Goal: Task Accomplishment & Management: Use online tool/utility

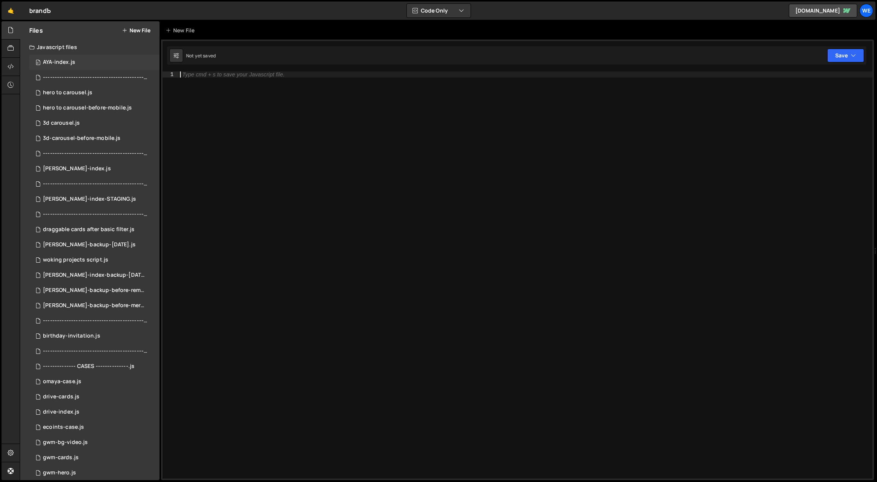
click at [69, 65] on div "AYA-index.js" at bounding box center [59, 62] width 32 height 7
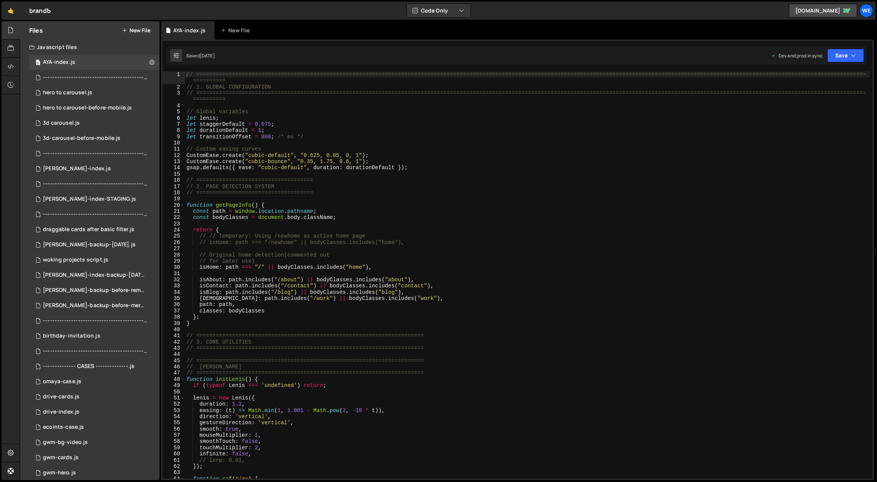
type textarea "// ===================================="
click at [430, 190] on div "// ============================================================================…" at bounding box center [528, 284] width 686 height 426
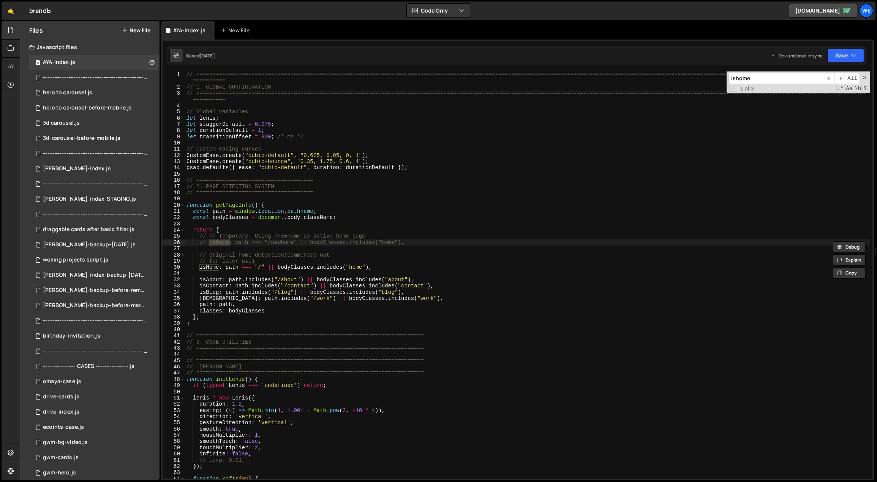
type input "ishome"
click at [326, 111] on div "// ============================================================================…" at bounding box center [528, 284] width 686 height 426
type textarea "initScript();"
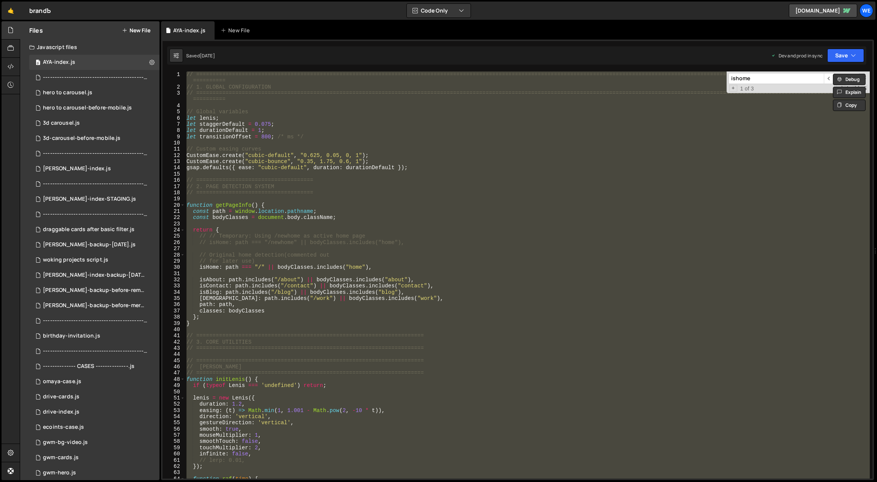
click at [142, 30] on button "New File" at bounding box center [136, 30] width 28 height 6
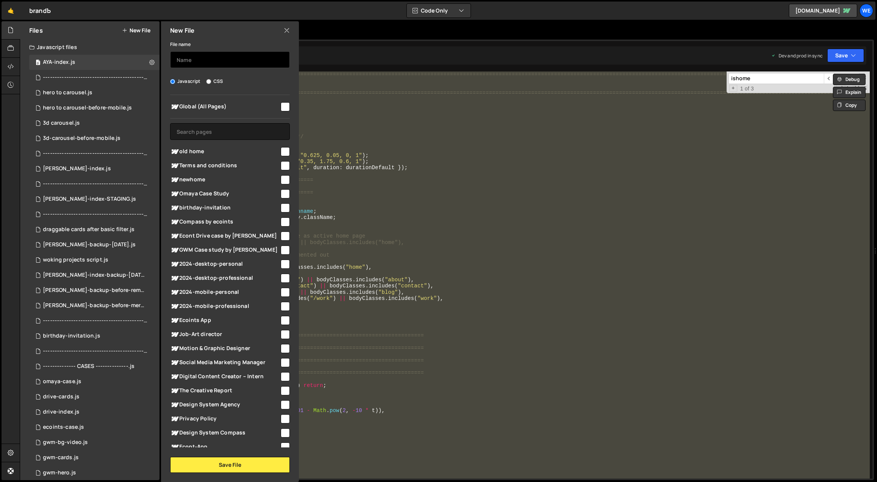
click at [214, 57] on input "text" at bounding box center [230, 59] width 120 height 17
type input "AYA-staging"
click at [228, 461] on button "Save File" at bounding box center [230, 465] width 120 height 16
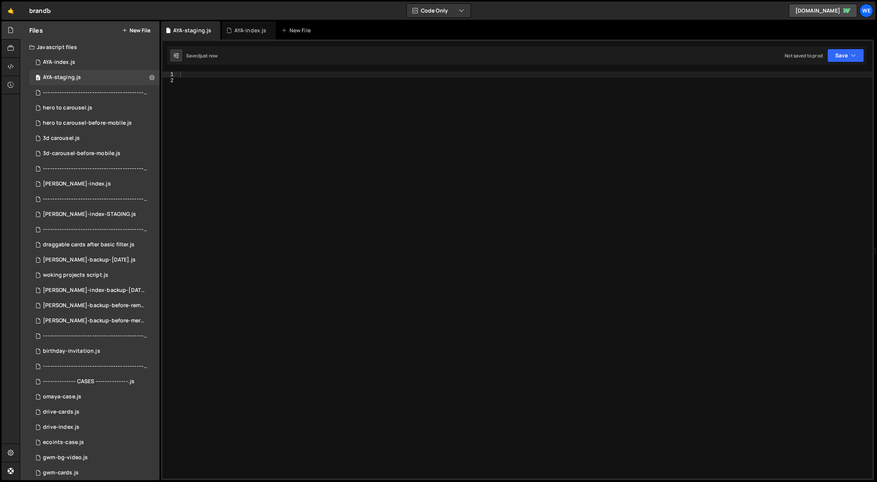
click at [287, 138] on div at bounding box center [526, 281] width 695 height 420
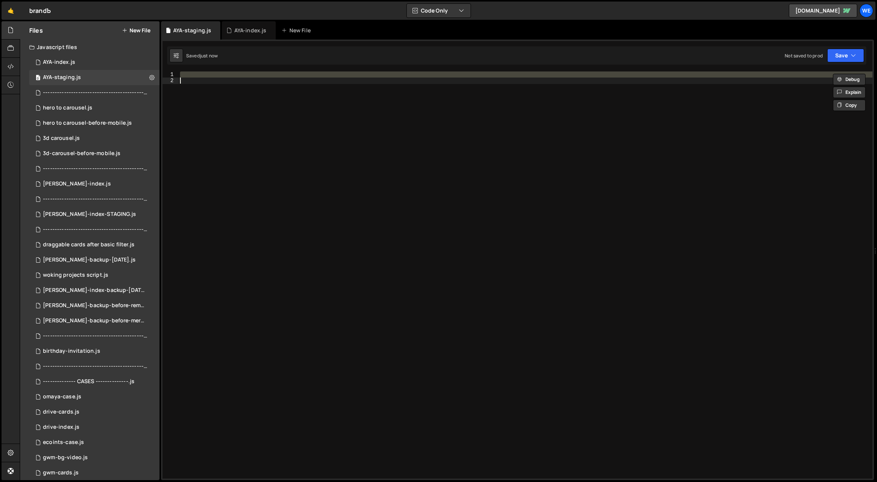
paste textarea
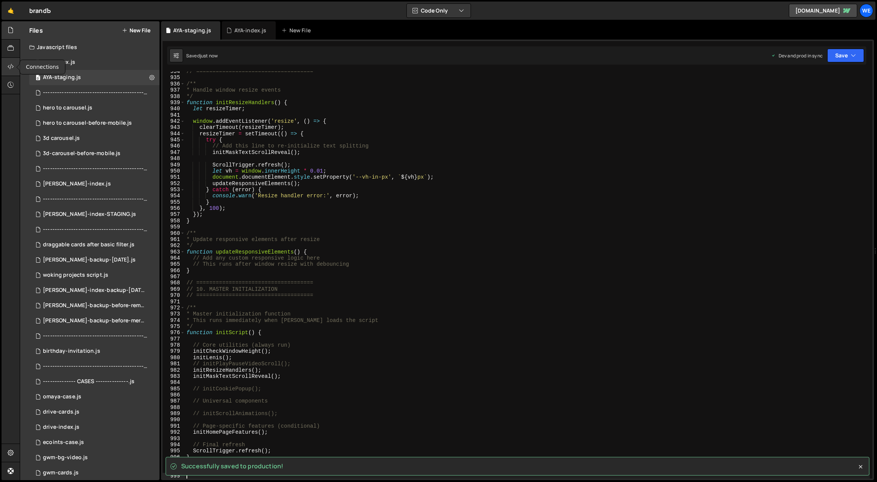
click at [14, 68] on div at bounding box center [11, 67] width 19 height 18
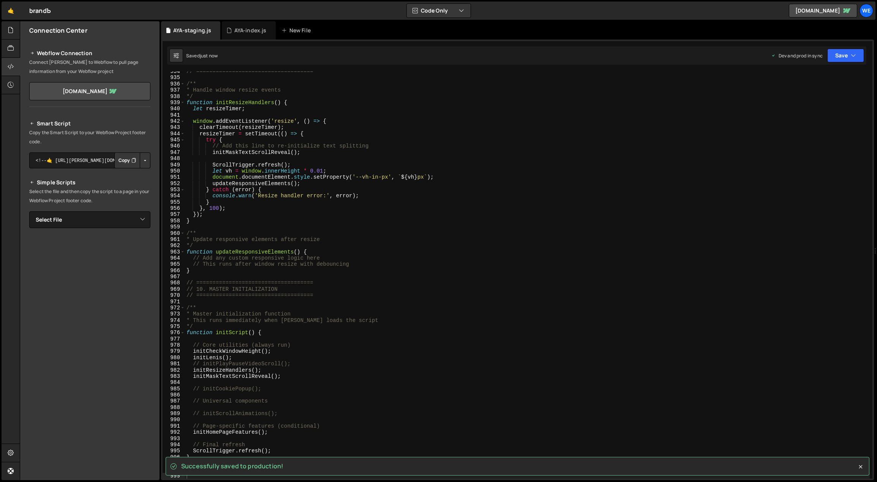
click at [99, 235] on div "Smart Script Copy the Smart Script to your Webflow Project footer code. <!--🤙 […" at bounding box center [89, 252] width 121 height 266
click at [99, 213] on select "Select File AYA-index.js ------------------------------------------------.js he…" at bounding box center [89, 219] width 121 height 17
select select "47963"
click at [29, 211] on select "Select File AYA-index.js ------------------------------------------------.js he…" at bounding box center [89, 219] width 121 height 17
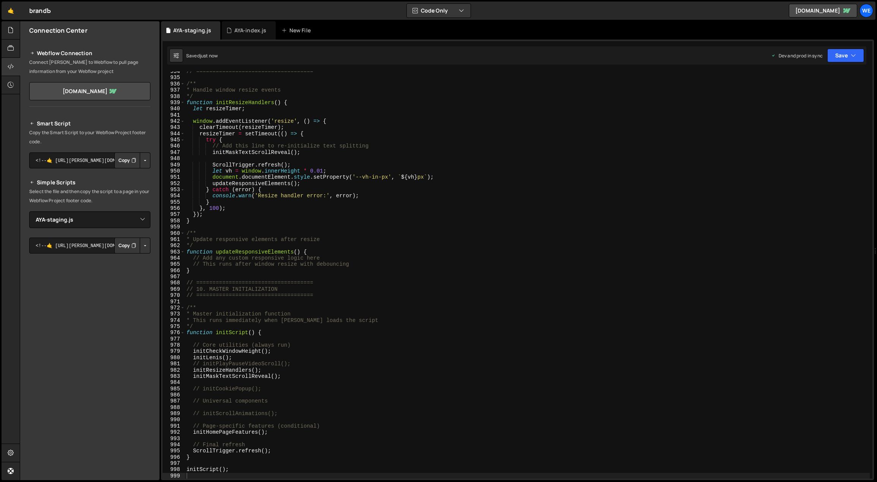
click at [143, 242] on button "Button group with nested dropdown" at bounding box center [145, 245] width 11 height 16
drag, startPoint x: 138, startPoint y: 268, endPoint x: 151, endPoint y: 283, distance: 19.7
click at [138, 268] on link "Copy Production js" at bounding box center [118, 270] width 63 height 11
type textarea "function updateResponsiveElements() {"
click at [447, 253] on div "// ==================================== /** * Handle window resize events */ fu…" at bounding box center [528, 278] width 686 height 420
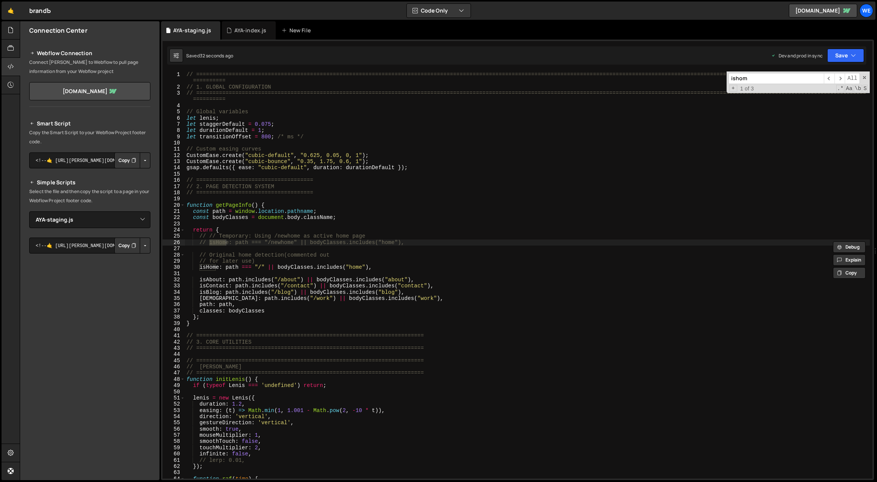
type input "ishom"
click at [384, 266] on div "// ============================================================================…" at bounding box center [528, 284] width 686 height 426
click at [416, 244] on div "// ============================================================================…" at bounding box center [528, 284] width 686 height 426
drag, startPoint x: 283, startPoint y: 243, endPoint x: 261, endPoint y: 242, distance: 21.7
click at [261, 242] on div "// ============================================================================…" at bounding box center [528, 284] width 686 height 426
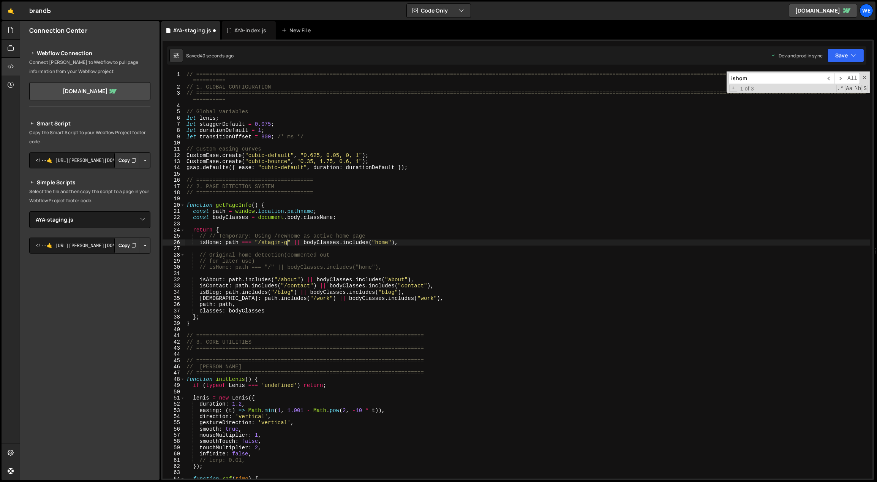
scroll to position [0, 8]
type textarea "isHome: path === "/staging-home" || bodyClasses.includes("home"),"
click at [467, 274] on div "// ============================================================================…" at bounding box center [528, 284] width 686 height 426
click at [467, 269] on div "// ============================================================================…" at bounding box center [528, 284] width 686 height 426
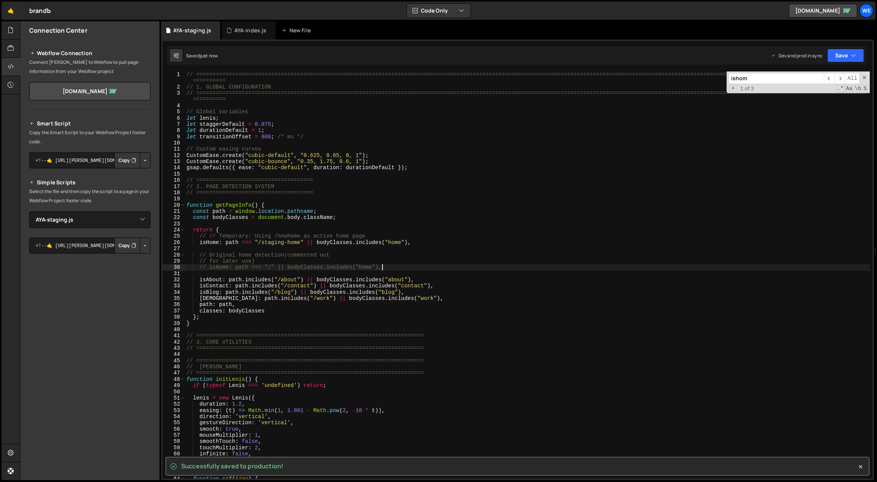
type textarea "// isHome: path === "/" || bodyClasses.includes("home"),"
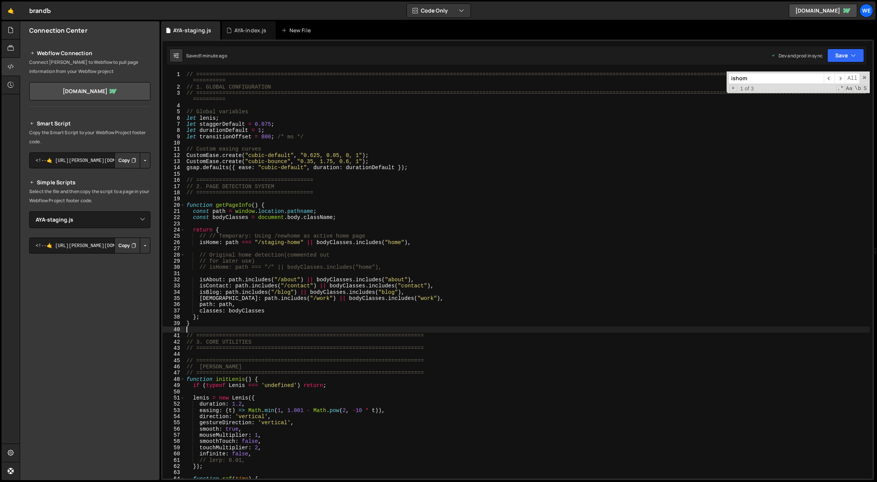
click at [342, 331] on div "// ============================================================================…" at bounding box center [528, 284] width 686 height 426
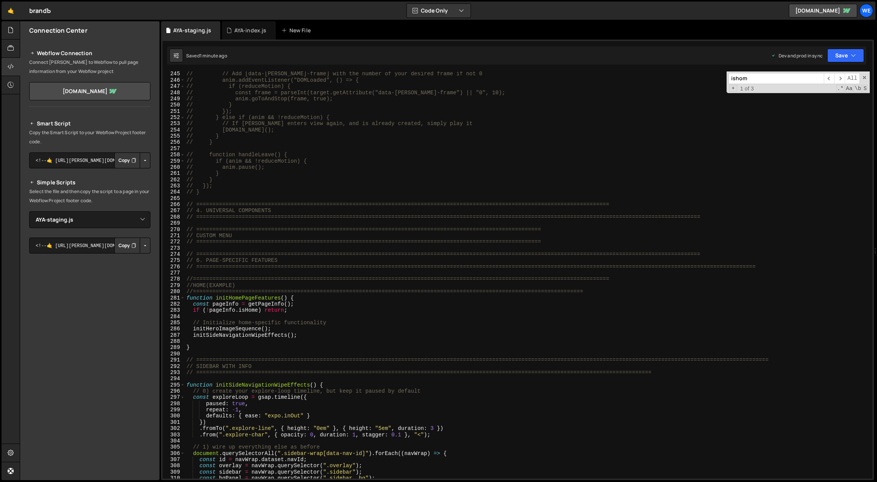
scroll to position [1530, 0]
click at [249, 353] on div "// // Add [data-[PERSON_NAME]-frame] with the number of your desired frame if n…" at bounding box center [528, 281] width 686 height 420
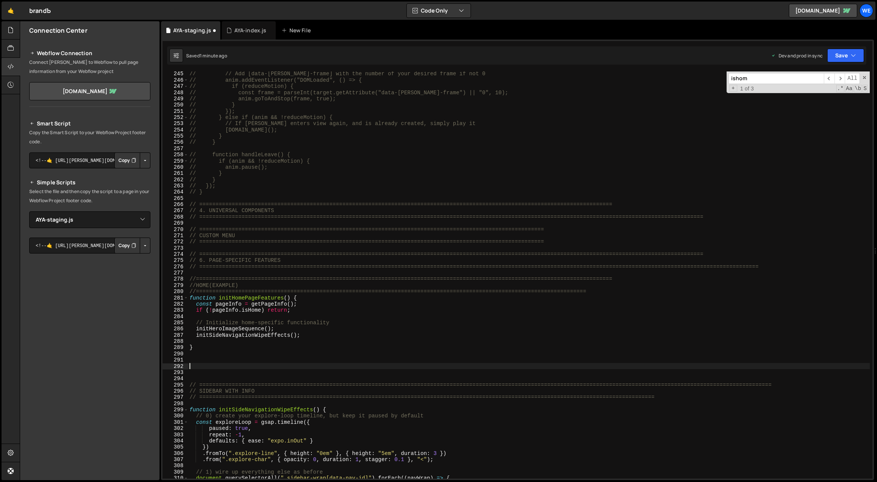
paste textarea "});"
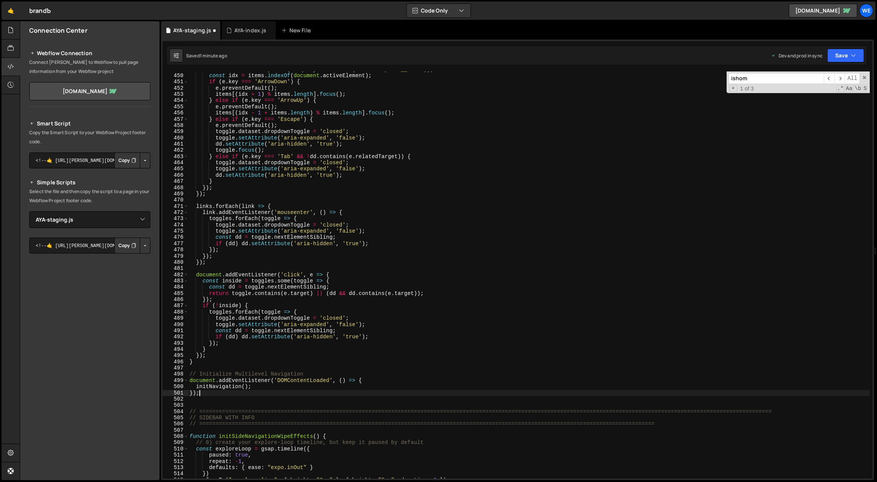
scroll to position [2803, 0]
drag, startPoint x: 674, startPoint y: 421, endPoint x: 700, endPoint y: 426, distance: 26.6
click at [479, 422] on div "const items = Array . from ( dd . querySelectorAll ( '.nav-dropdown__link' )) ;…" at bounding box center [529, 276] width 682 height 420
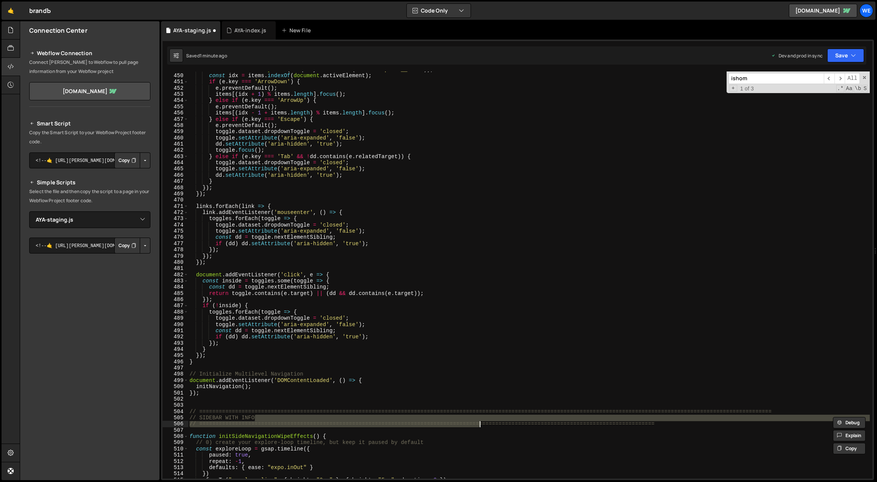
click at [800, 410] on div "const items = Array . from ( dd . querySelectorAll ( '.nav-dropdown__link' )) ;…" at bounding box center [529, 276] width 682 height 420
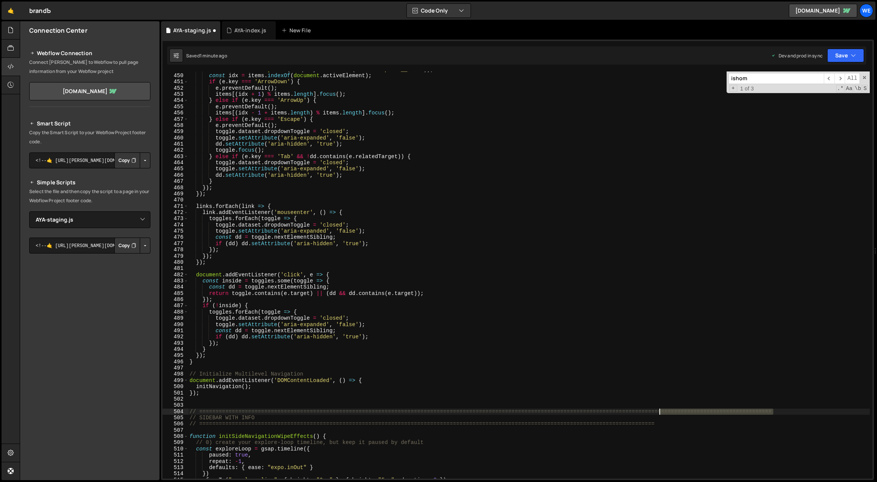
drag, startPoint x: 779, startPoint y: 410, endPoint x: 659, endPoint y: 410, distance: 120.5
click at [659, 410] on div "const items = Array . from ( dd . querySelectorAll ( '.nav-dropdown__link' )) ;…" at bounding box center [529, 276] width 682 height 420
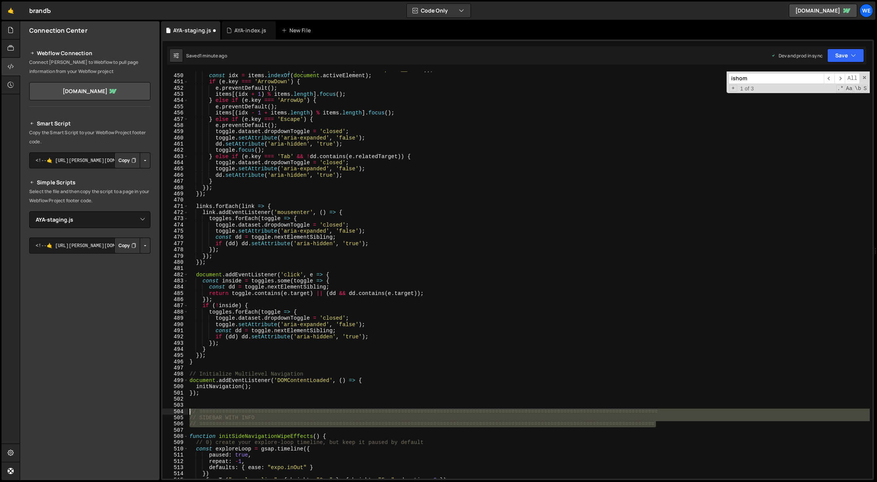
drag, startPoint x: 663, startPoint y: 422, endPoint x: 162, endPoint y: 406, distance: 500.7
click at [130, 408] on div "Files New File Javascript files 0 AYA-index.js 0 0 AYA-staging.js 0 0 ---------…" at bounding box center [449, 250] width 858 height 459
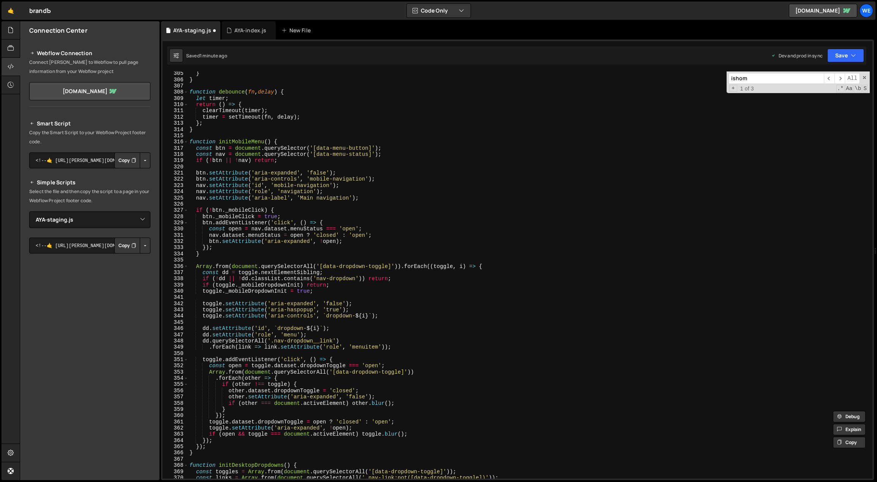
scroll to position [1652, 0]
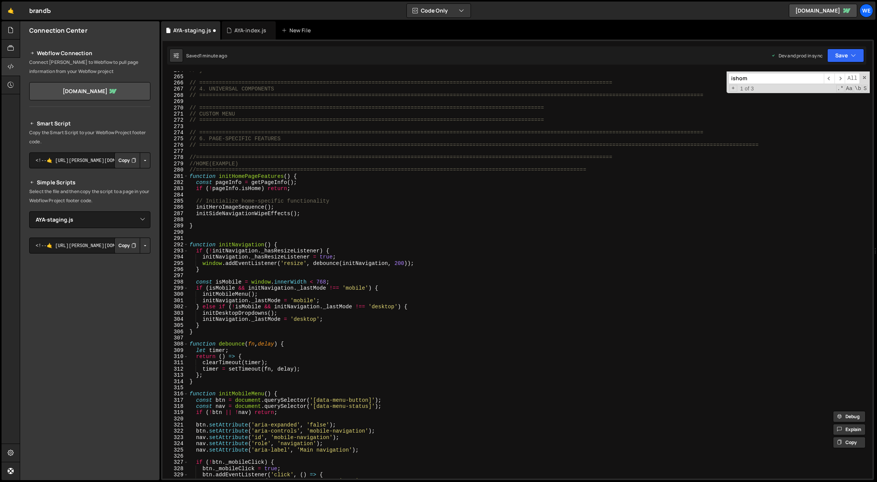
click at [304, 228] on div "// } // =======================================================================…" at bounding box center [529, 277] width 682 height 420
type textarea "}"
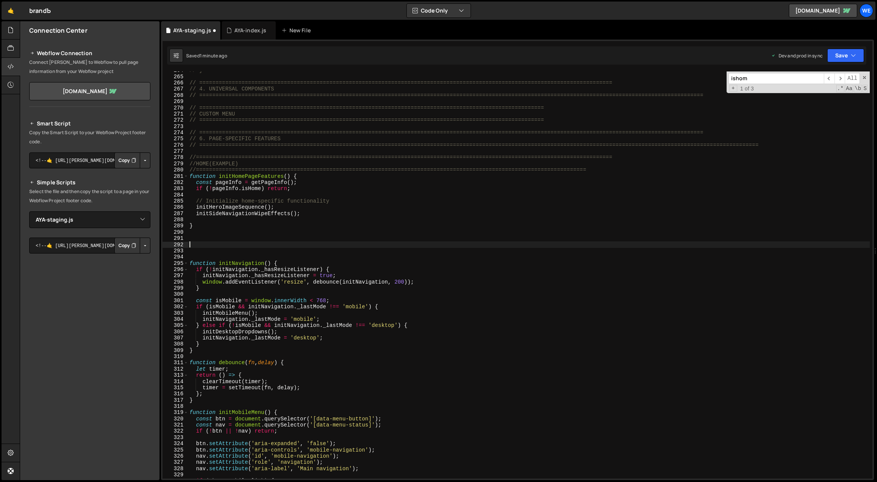
paste textarea "// ============================================================================…"
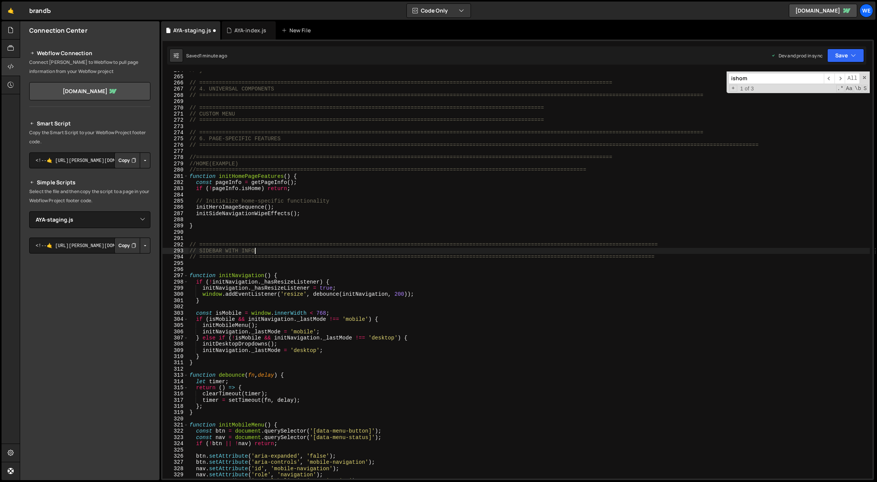
click at [272, 249] on div "// } // =======================================================================…" at bounding box center [529, 277] width 682 height 420
drag, startPoint x: 265, startPoint y: 249, endPoint x: 200, endPoint y: 250, distance: 65.4
click at [200, 250] on div "// } // =======================================================================…" at bounding box center [529, 277] width 682 height 420
type textarea "// NAVIGATION"
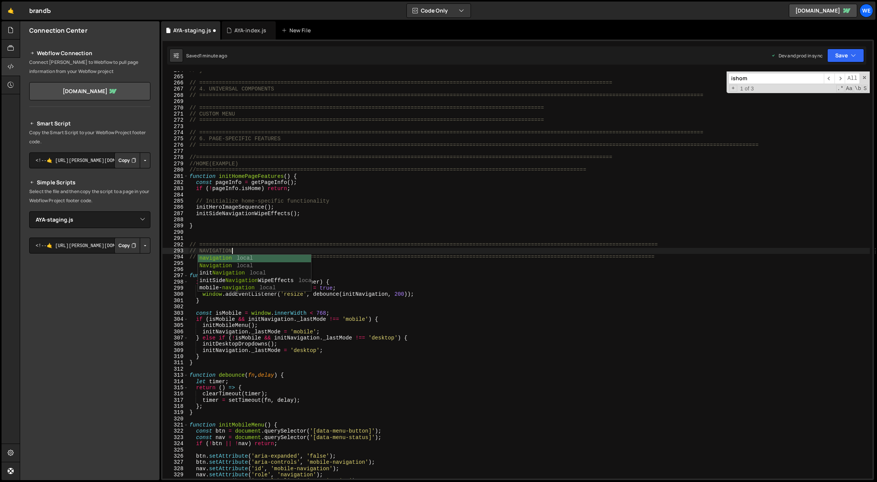
click at [385, 237] on div "// } // =======================================================================…" at bounding box center [529, 277] width 682 height 420
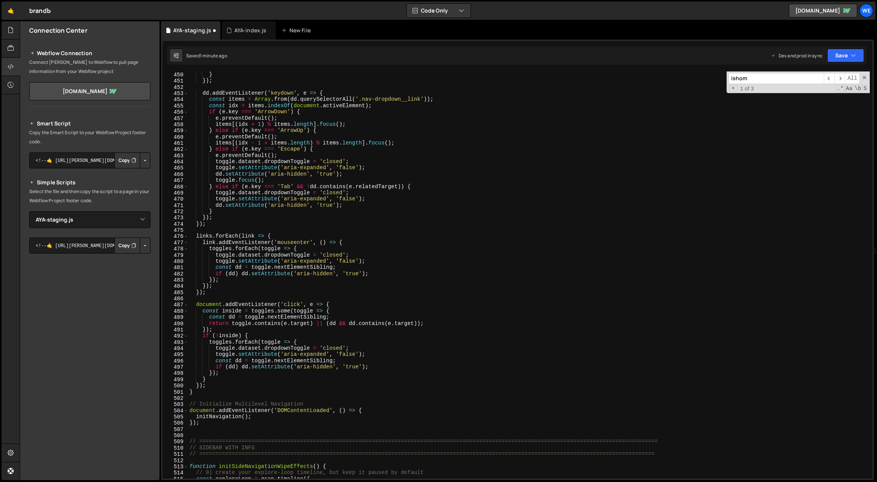
scroll to position [2809, 0]
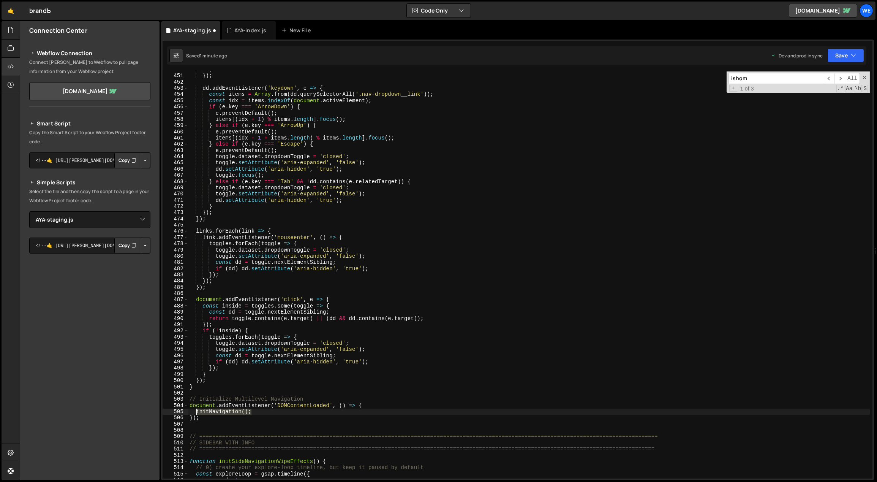
drag, startPoint x: 254, startPoint y: 413, endPoint x: 197, endPoint y: 412, distance: 57.0
click at [196, 412] on div "} }) ; dd . addEventListener ( 'keydown' , e => { const items = Array . from ( …" at bounding box center [529, 276] width 682 height 420
type textarea "initNavigation();"
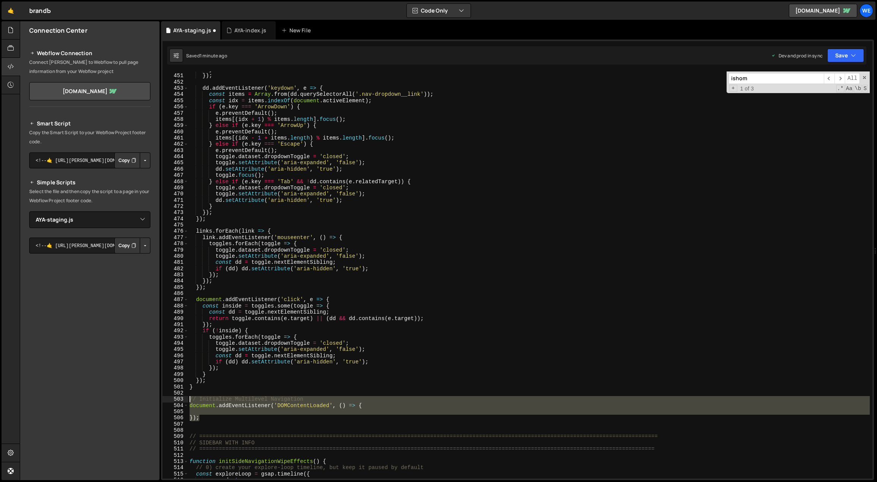
drag, startPoint x: 214, startPoint y: 420, endPoint x: 188, endPoint y: 398, distance: 34.3
click at [188, 398] on div "450 451 452 453 454 455 456 457 458 459 460 461 462 463 464 465 466 467 468 469…" at bounding box center [518, 274] width 710 height 407
type textarea "// Initialize Multilevel Navigation document.addEventListener('DOMContentLoaded…"
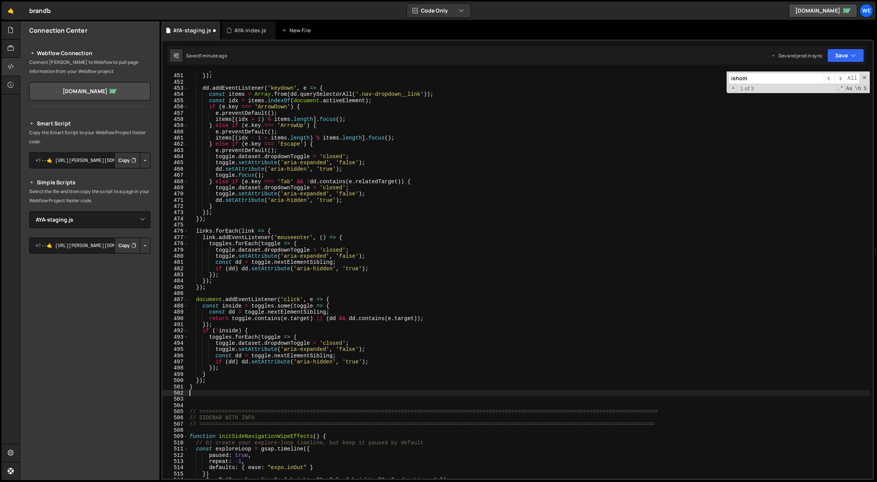
type textarea "// ============================================================================…"
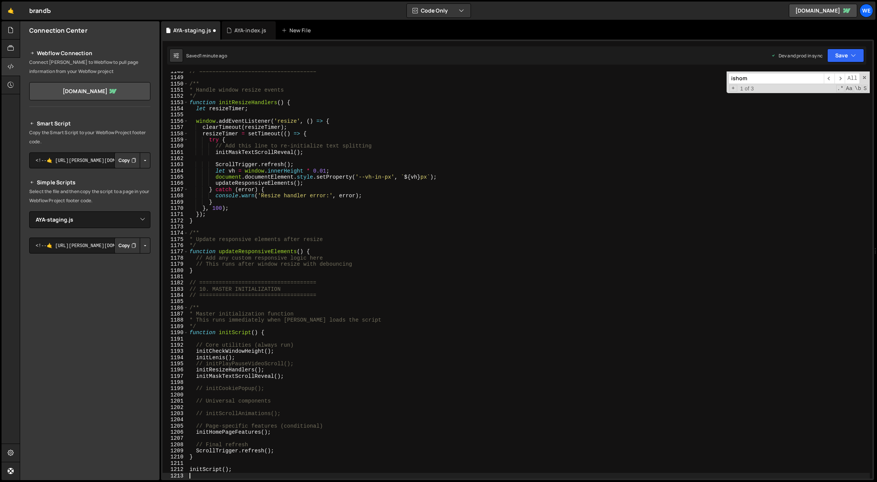
scroll to position [0, 0]
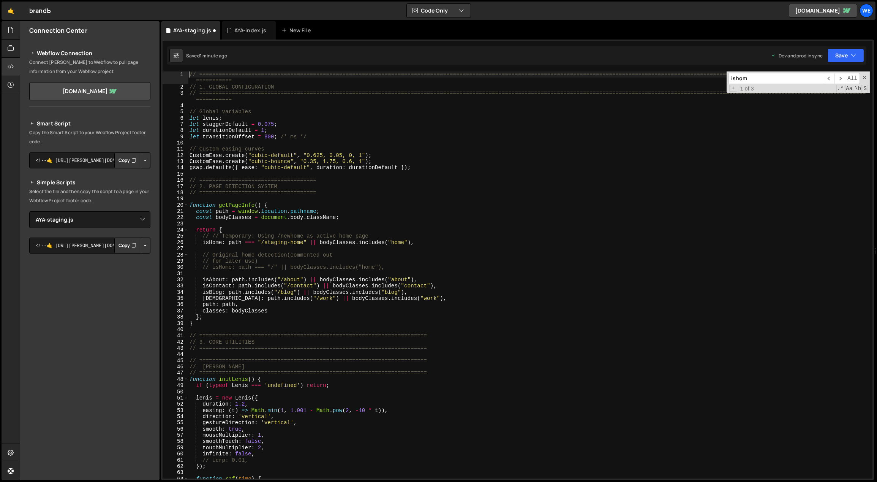
type textarea "// ============================================================================…"
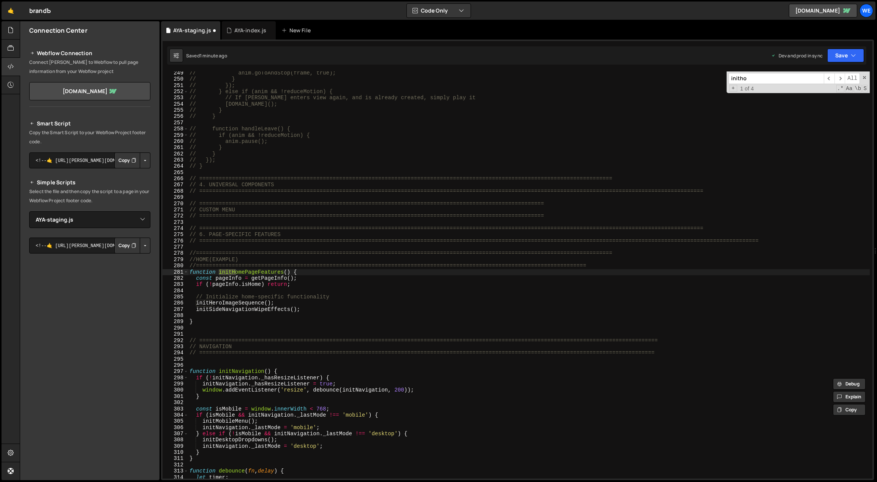
scroll to position [1556, 0]
type input "inithome"
type textarea "initSideNavigationWipeEffects();"
click at [308, 309] on div "// anim.goToAndStop(frame, true); // } // }); // } else if (anim && !reduceMoti…" at bounding box center [529, 280] width 682 height 420
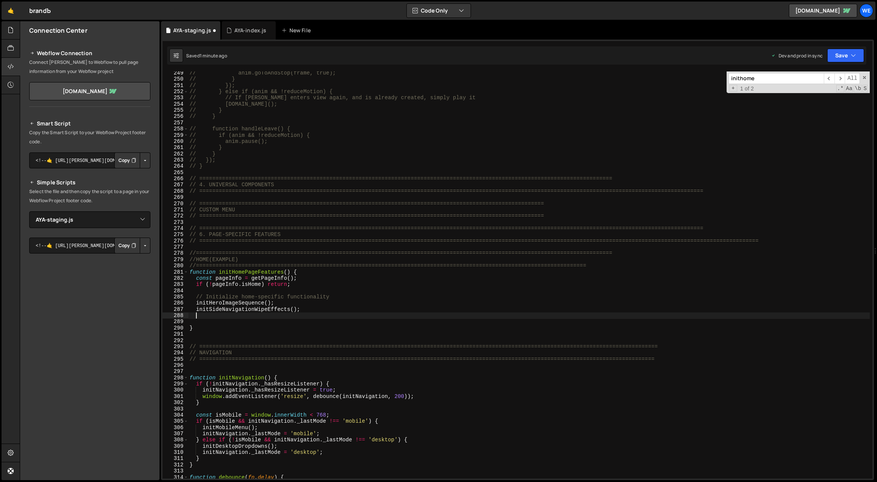
paste textarea "initNavigation();"
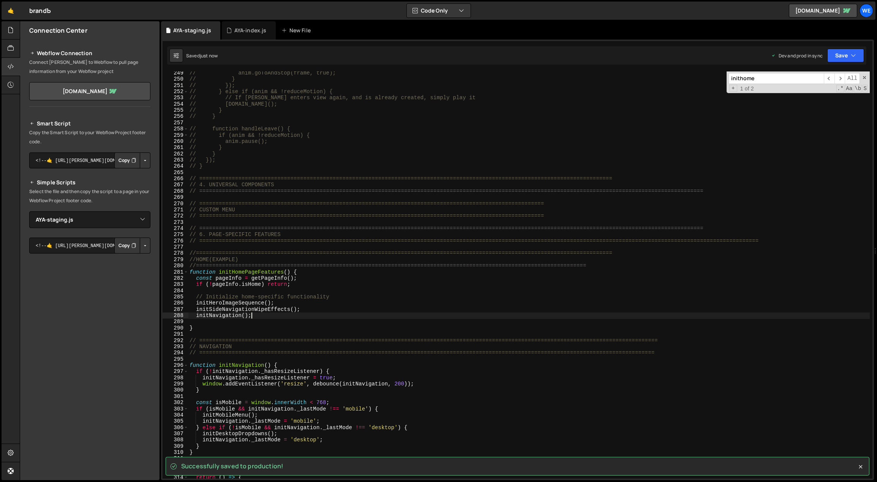
type textarea "initNavigation();"
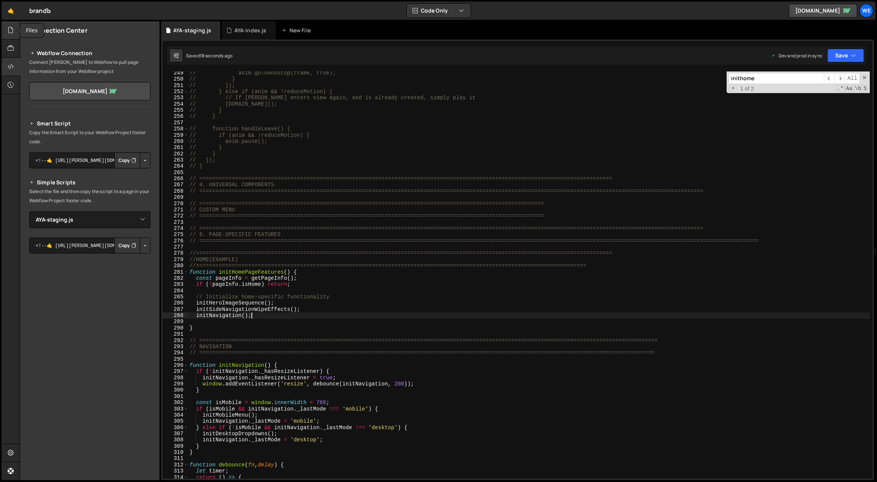
click at [11, 29] on icon at bounding box center [11, 30] width 6 height 8
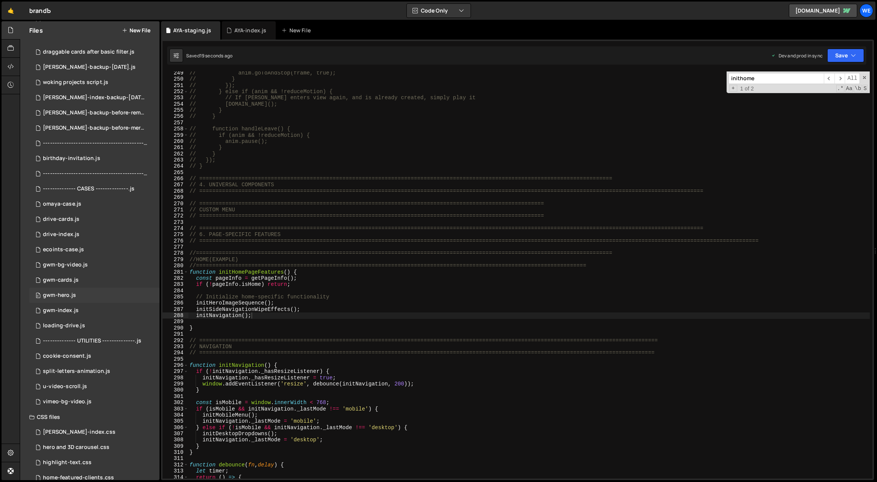
scroll to position [220, 0]
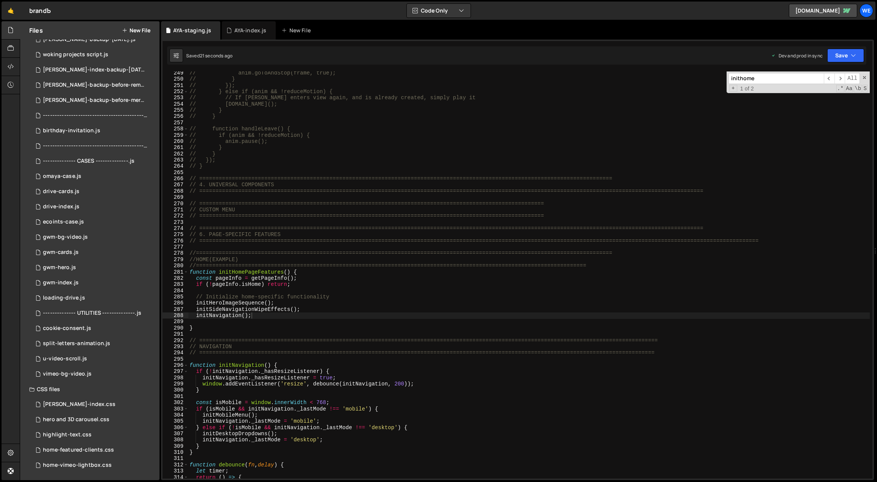
click at [139, 32] on button "New File" at bounding box center [136, 30] width 28 height 6
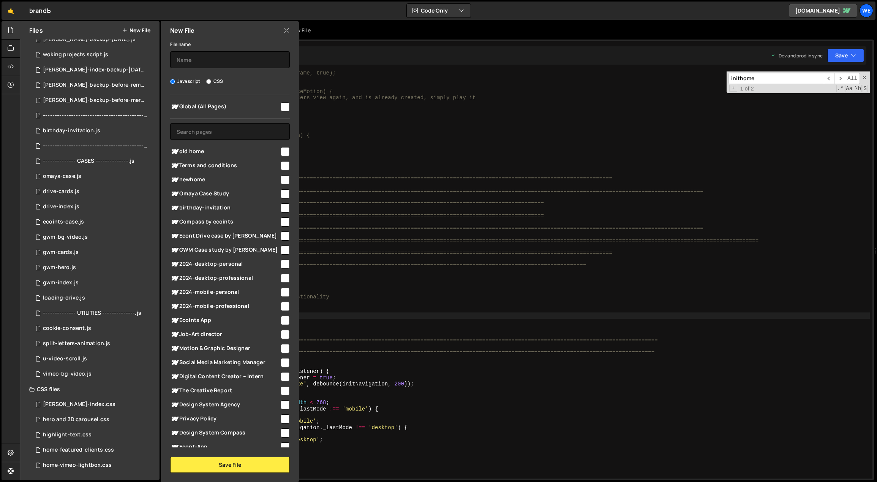
click at [194, 49] on div "File name" at bounding box center [230, 54] width 120 height 28
click at [203, 60] on input "text" at bounding box center [230, 59] width 120 height 17
type input "AYA-main"
click at [209, 79] on input "CSS" at bounding box center [208, 81] width 5 height 5
radio input "true"
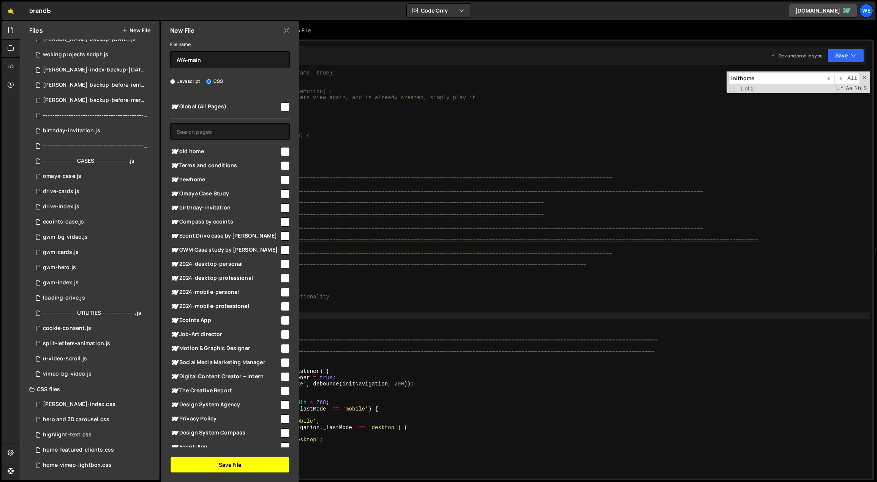
click at [251, 468] on button "Save File" at bounding box center [230, 465] width 120 height 16
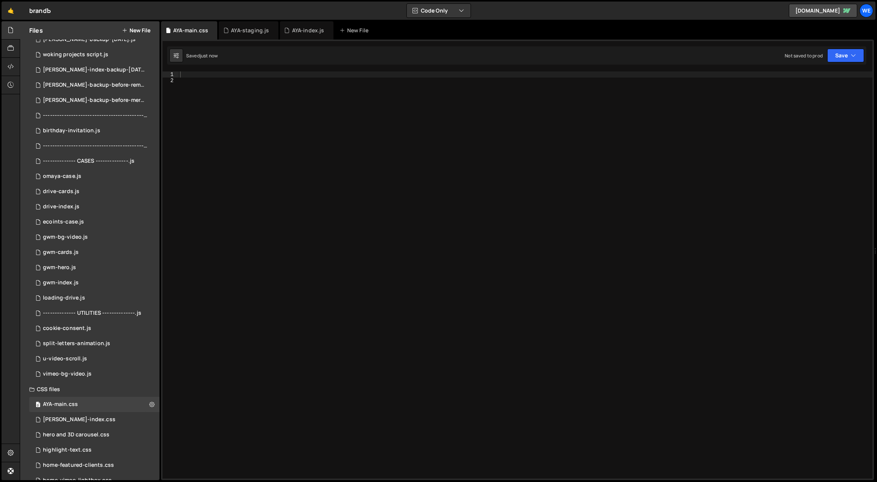
click at [332, 110] on div at bounding box center [526, 281] width 695 height 420
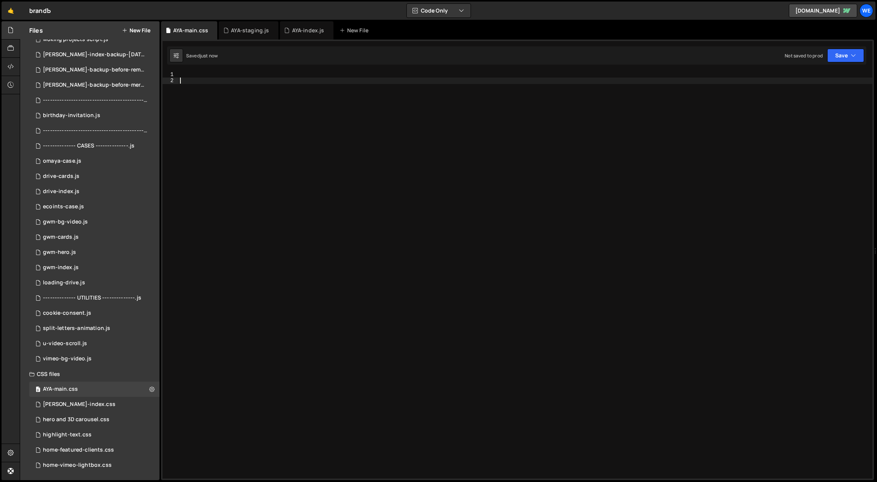
click at [254, 74] on div at bounding box center [526, 281] width 695 height 420
paste textarea "}"
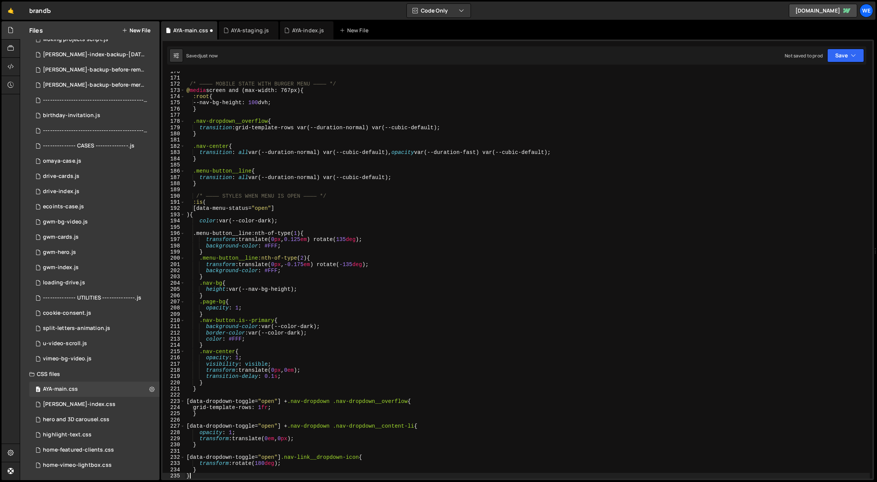
click at [448, 248] on div "/* ———— MOBILE STATE WITH BURGER MENU ———— */ @ media screen and (max-width: 76…" at bounding box center [528, 278] width 686 height 420
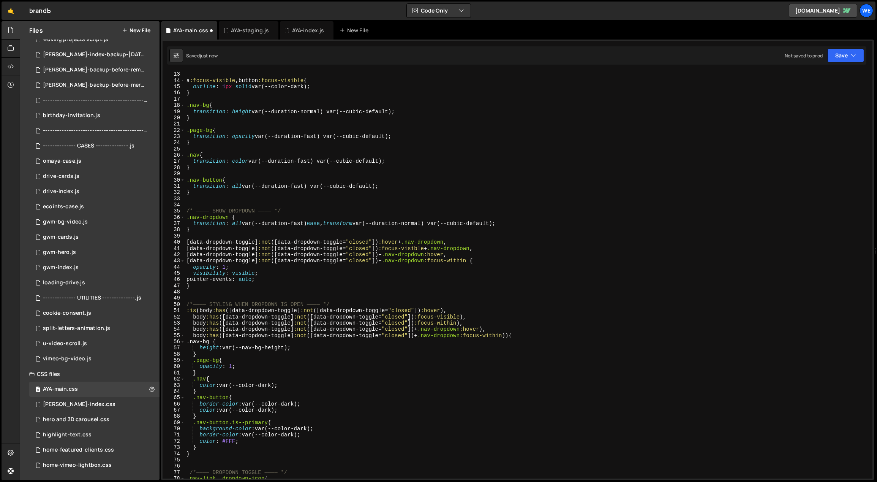
scroll to position [0, 0]
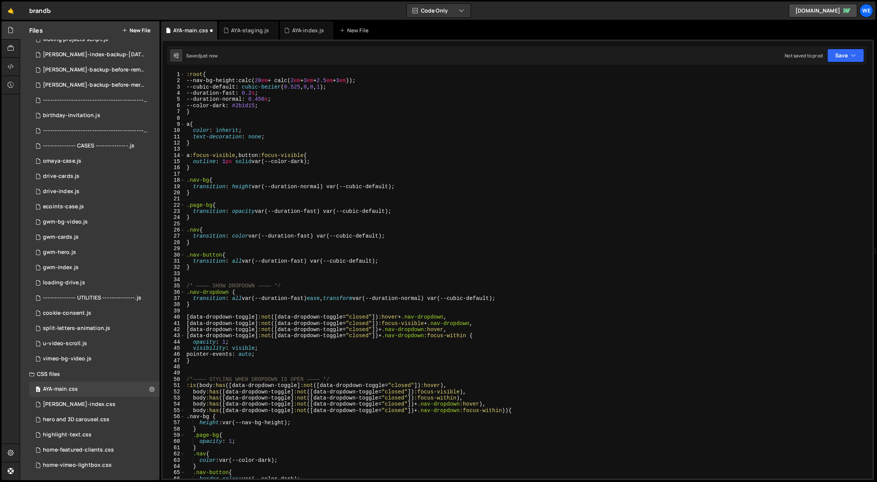
click at [484, 163] on div ":root { --nav-bg-height : calc( 20 em + calc( 2 em + 3 em + 2.5 em + 3 em )) ; …" at bounding box center [528, 281] width 686 height 420
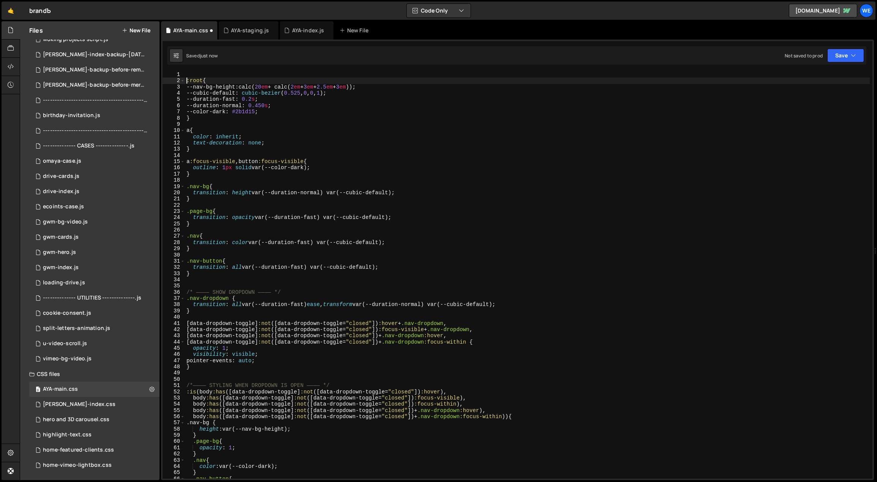
type textarea ":root{"
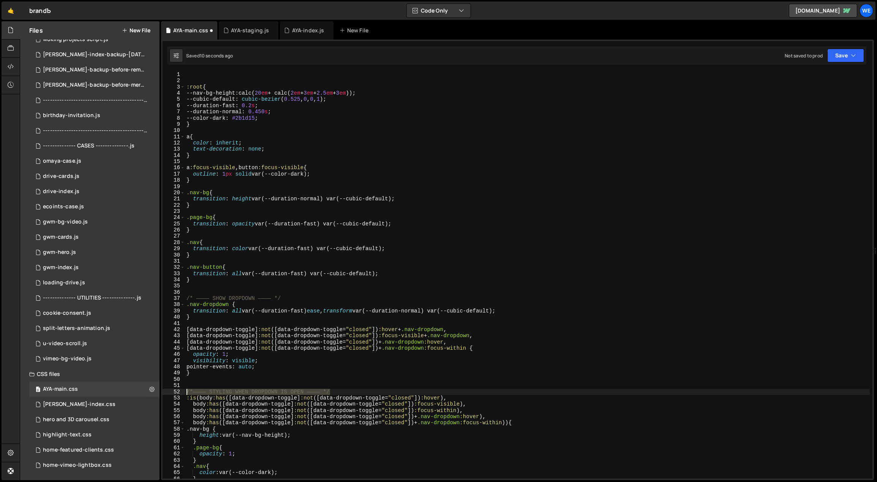
drag, startPoint x: 334, startPoint y: 391, endPoint x: 214, endPoint y: 245, distance: 188.9
click at [186, 390] on div ":root { --nav-bg-height : calc( 20 em + calc( 2 em + 3 em + 2.5 em + 3 em )) ; …" at bounding box center [528, 281] width 686 height 420
type textarea "/*———— STYLING WHEN DROPDOWN IS OPEN ———— */"
click at [206, 71] on div "1 Type cmd + s to save your Javascript file. הההההההההההההההההההההההההההההההההה…" at bounding box center [517, 260] width 713 height 440
click at [204, 77] on div ":root { --nav-bg-height : calc( 20 em + calc( 2 em + 3 em + 2.5 em + 3 em )) ; …" at bounding box center [528, 281] width 686 height 420
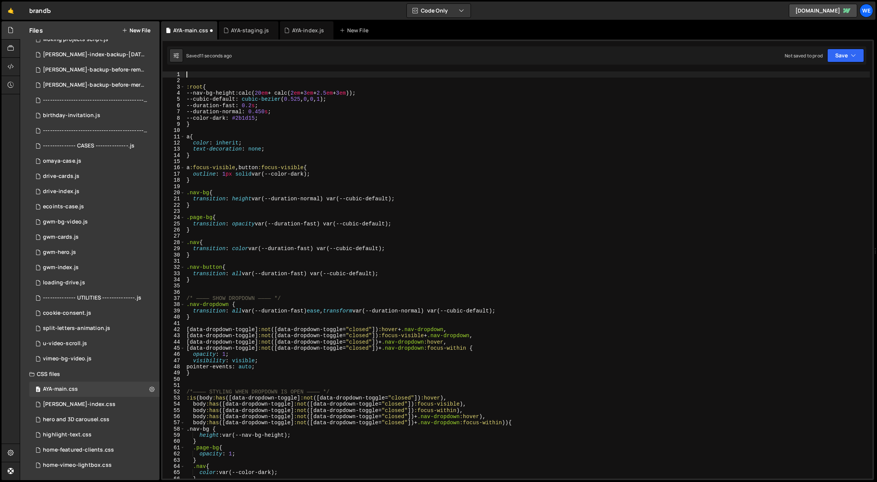
paste textarea "/*———— STYLING WHEN DROPDOWN IS OPEN ———— */"
drag, startPoint x: 303, startPoint y: 74, endPoint x: 211, endPoint y: 76, distance: 92.3
click at [211, 76] on div "/*———— STYLING WHEN DROPDOWN IS OPEN ———— */ :root { --nav-bg-height : calc( 20…" at bounding box center [528, 281] width 686 height 420
drag, startPoint x: 265, startPoint y: 74, endPoint x: 242, endPoint y: 73, distance: 23.2
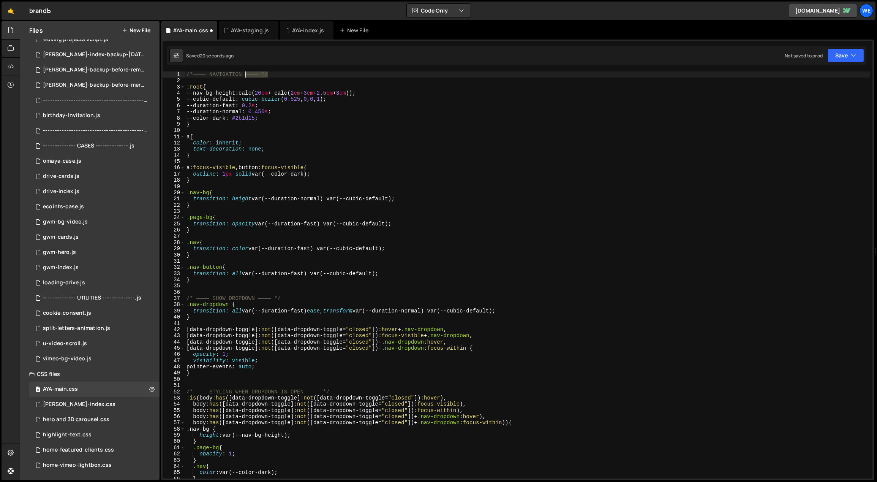
click at [244, 74] on div "/*———— NAVIGATION ———— */ :root { --nav-bg-height : calc( 20 em + calc( 2 em + …" at bounding box center [528, 281] width 686 height 420
type textarea "/*———— NAVIGATION ———— */"
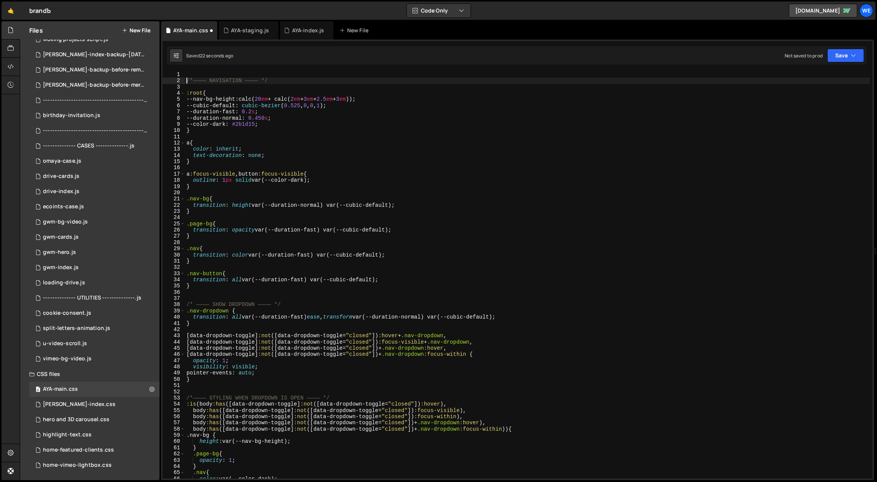
scroll to position [0, 0]
paste textarea "———— */"
type textarea "/*------------------------------———— */"
click at [535, 136] on div "/*------------------------------———— */ /*———— NAVIGATION ———— */ :root { --nav…" at bounding box center [528, 281] width 686 height 420
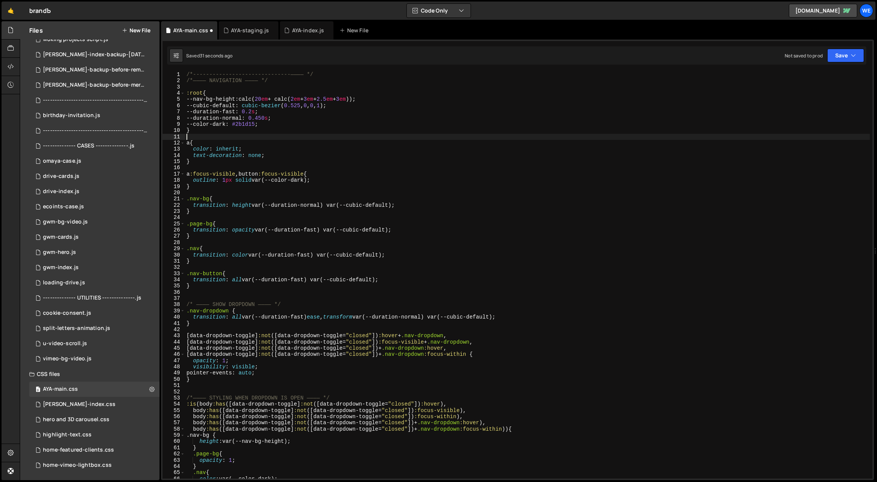
scroll to position [0, 0]
drag, startPoint x: 293, startPoint y: 74, endPoint x: 276, endPoint y: 74, distance: 16.3
click at [276, 74] on div "/*------------------------------———— */ /*———— NAVIGATION ———— */ :root { --nav…" at bounding box center [528, 281] width 686 height 420
drag, startPoint x: 271, startPoint y: 73, endPoint x: 209, endPoint y: 74, distance: 62.3
click at [209, 74] on div "/*------------------------——— */ /*———— NAVIGATION ———— */ :root { --nav-bg-hei…" at bounding box center [528, 281] width 686 height 420
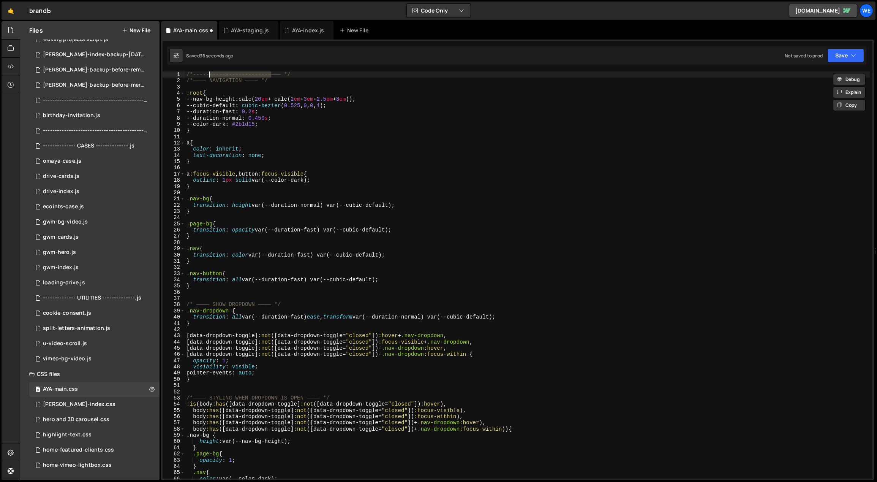
click at [254, 73] on div "/*------------------------——— */ /*———— NAVIGATION ———— */ :root { --nav-bg-hei…" at bounding box center [527, 274] width 685 height 407
paste textarea "-------------------"
drag, startPoint x: 537, startPoint y: 78, endPoint x: 193, endPoint y: 70, distance: 343.2
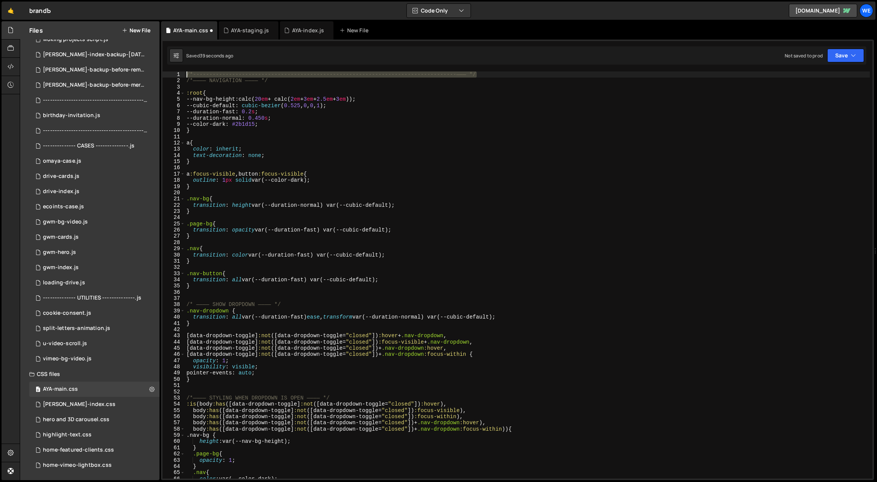
click at [187, 70] on div "1 Type cmd + s to save your Javascript file. הההההההההההההההההההההההההההההההההה…" at bounding box center [517, 260] width 713 height 440
click at [292, 81] on div "/*-----------------------------------------------------------------------------…" at bounding box center [528, 281] width 686 height 420
type textarea "/*———— NAVIGATION ———— */"
paste textarea "/*-----------------------------------------------------------------------------…"
type textarea "/*-----------------------------------------------------------------------------…"
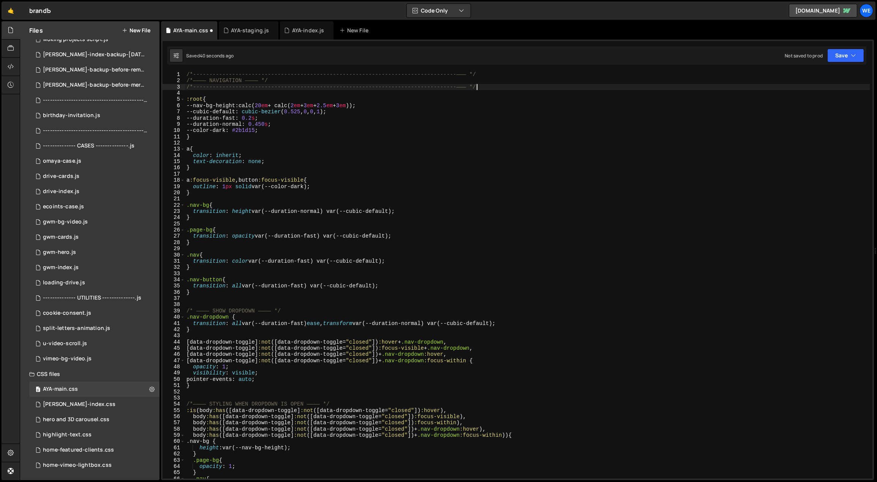
click at [693, 91] on div "/*-----------------------------------------------------------------------------…" at bounding box center [528, 281] width 686 height 420
click at [529, 141] on div "/*-----------------------------------------------------------------------------…" at bounding box center [528, 281] width 686 height 420
drag, startPoint x: 249, startPoint y: 81, endPoint x: 244, endPoint y: 81, distance: 4.6
click at [244, 81] on div "/*-----------------------------------------------------------------------------…" at bounding box center [528, 281] width 686 height 420
click at [251, 81] on div "/*-----------------------------------------------------------------------------…" at bounding box center [527, 274] width 685 height 407
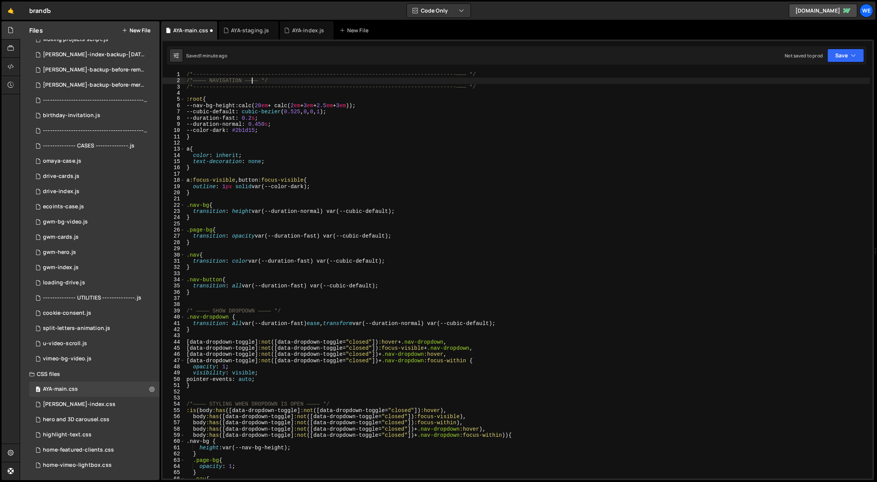
click at [296, 130] on div "/*-----------------------------------------------------------------------------…" at bounding box center [528, 281] width 686 height 420
type textarea "--color-dark: #2b1d15;"
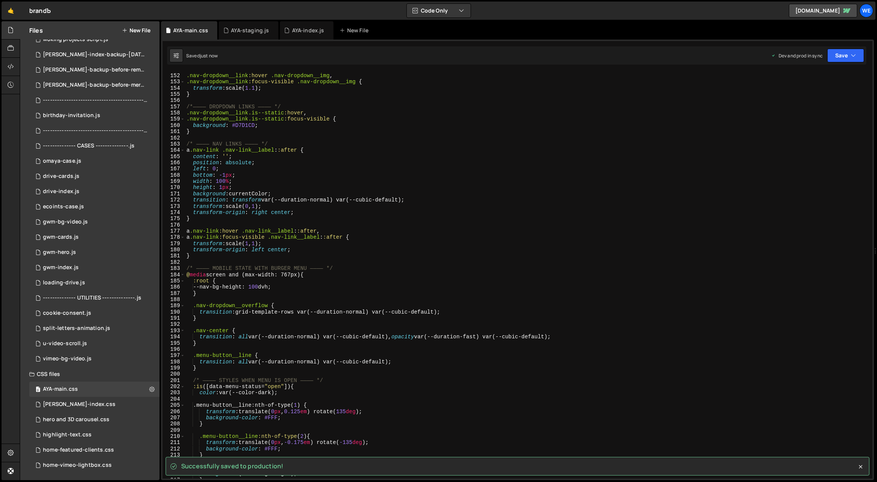
scroll to position [1347, 0]
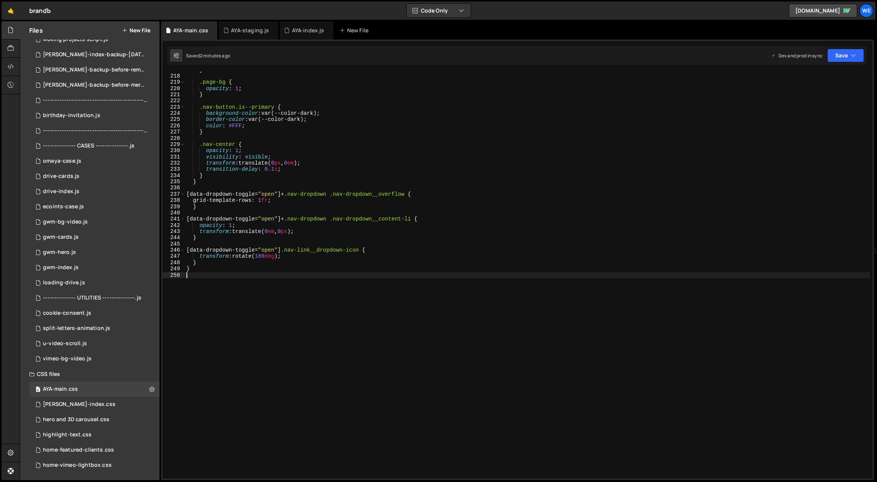
click at [358, 337] on div "} .page-bg { opacity : 1 ; } .nav-button.is--primary { background-color : var(-…" at bounding box center [528, 277] width 686 height 420
click at [13, 65] on icon at bounding box center [11, 66] width 6 height 8
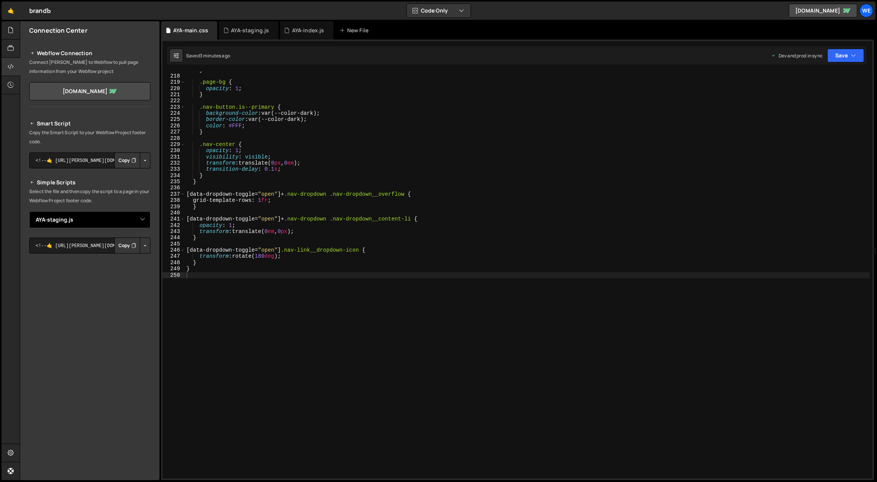
click at [98, 224] on select "Select File AYA-index.js ------------------------------------------------.js he…" at bounding box center [89, 219] width 121 height 17
select select "47964"
click at [29, 211] on select "Select File AYA-index.js ------------------------------------------------.js he…" at bounding box center [89, 219] width 121 height 17
click at [146, 245] on button "Button group with nested dropdown" at bounding box center [145, 245] width 11 height 16
click at [141, 269] on link "Copy Production css" at bounding box center [116, 270] width 68 height 11
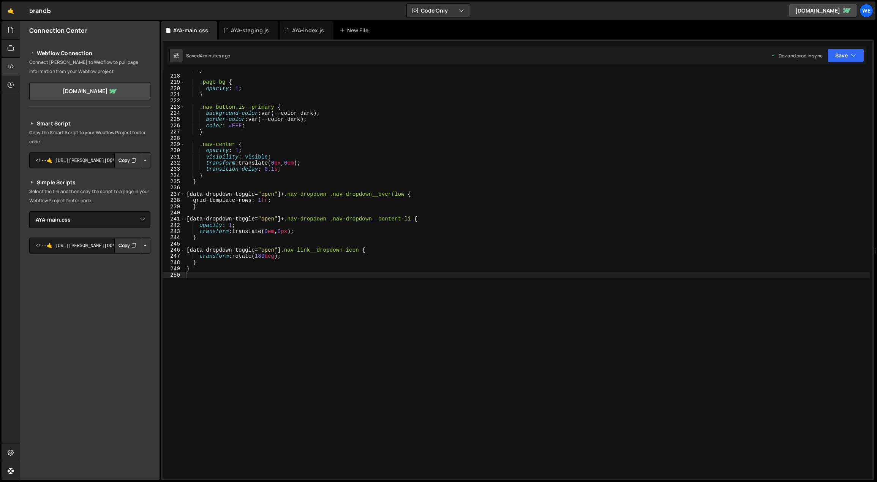
click at [144, 245] on button "Button group with nested dropdown" at bounding box center [145, 245] width 11 height 16
click at [131, 268] on link "Copy Production css" at bounding box center [116, 270] width 68 height 11
